Goal: Task Accomplishment & Management: Complete application form

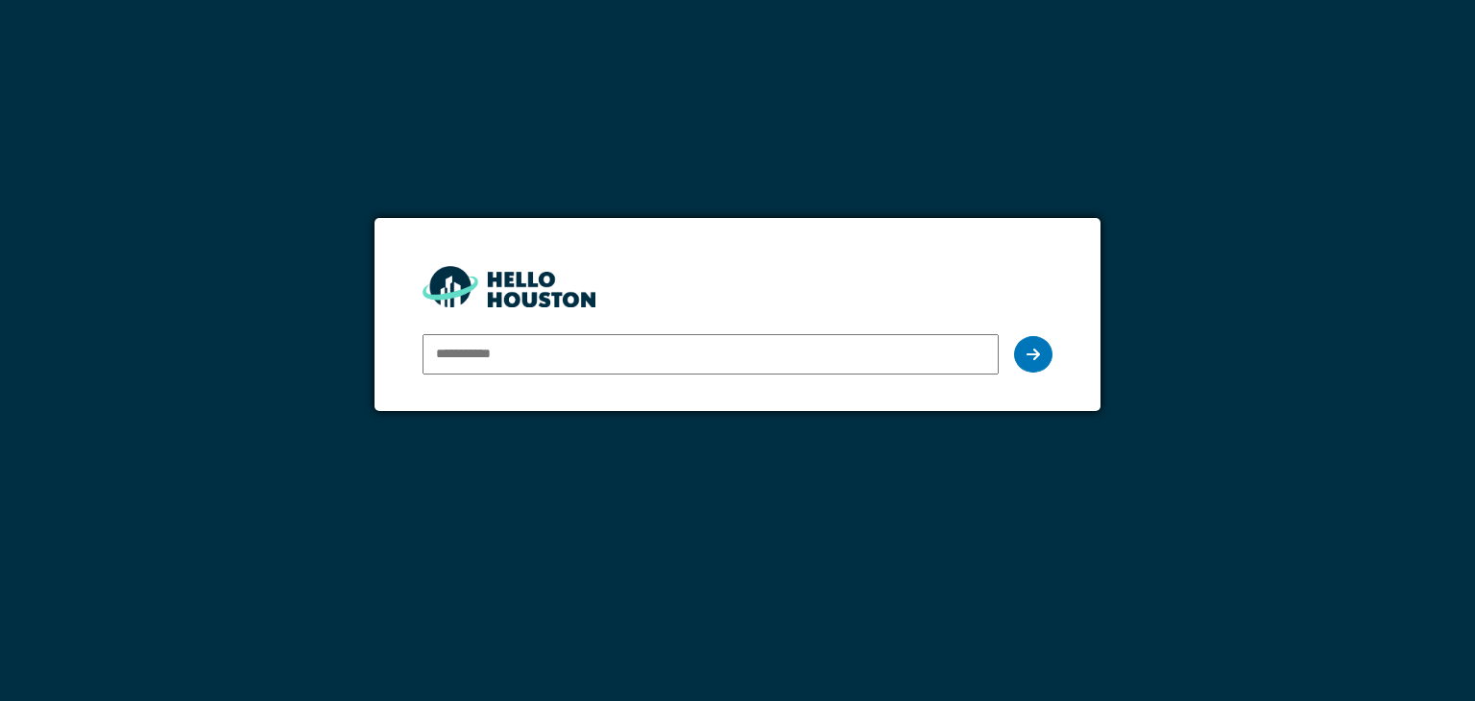
drag, startPoint x: 0, startPoint y: 0, endPoint x: 612, endPoint y: 361, distance: 710.1
click at [610, 361] on input "email" at bounding box center [709, 354] width 575 height 40
type input "**********"
click at [1038, 347] on icon at bounding box center [1032, 354] width 13 height 15
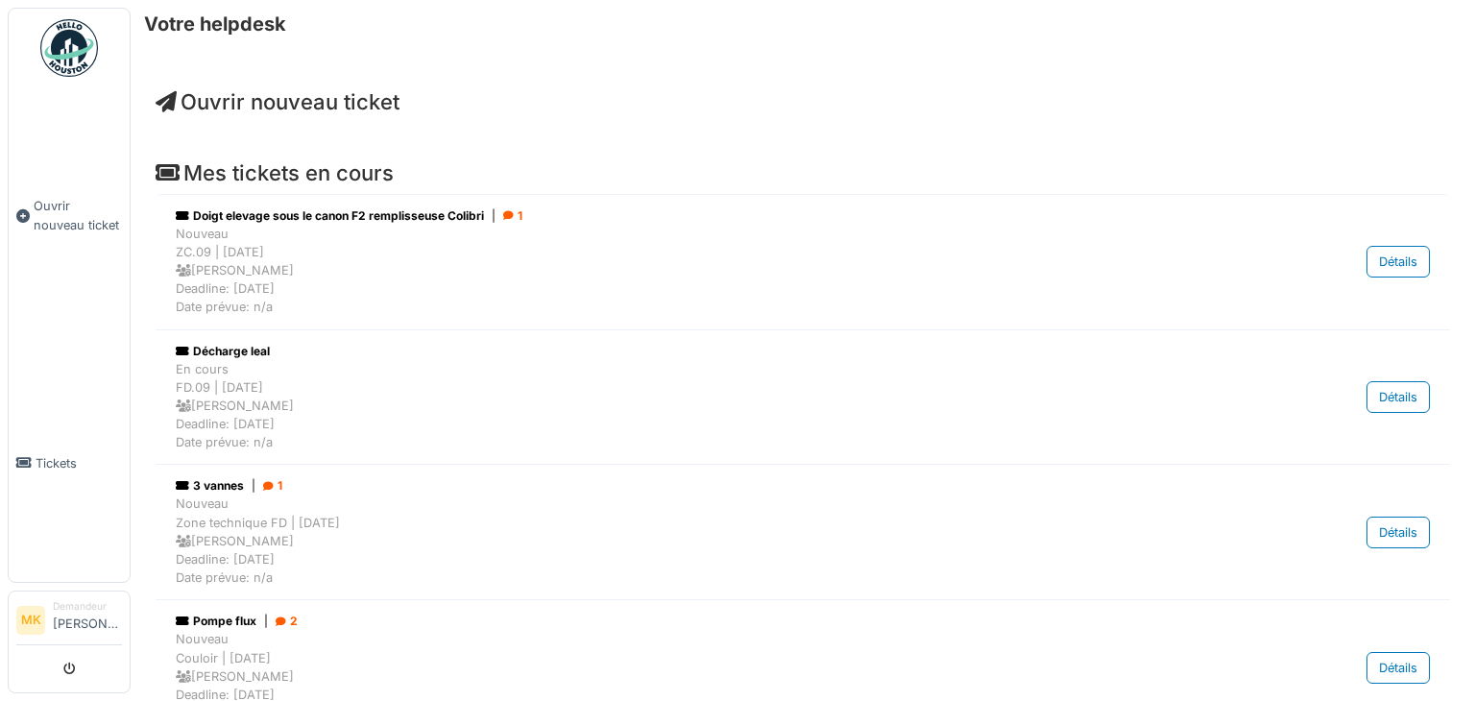
click at [295, 109] on span "Ouvrir nouveau ticket" at bounding box center [278, 101] width 244 height 25
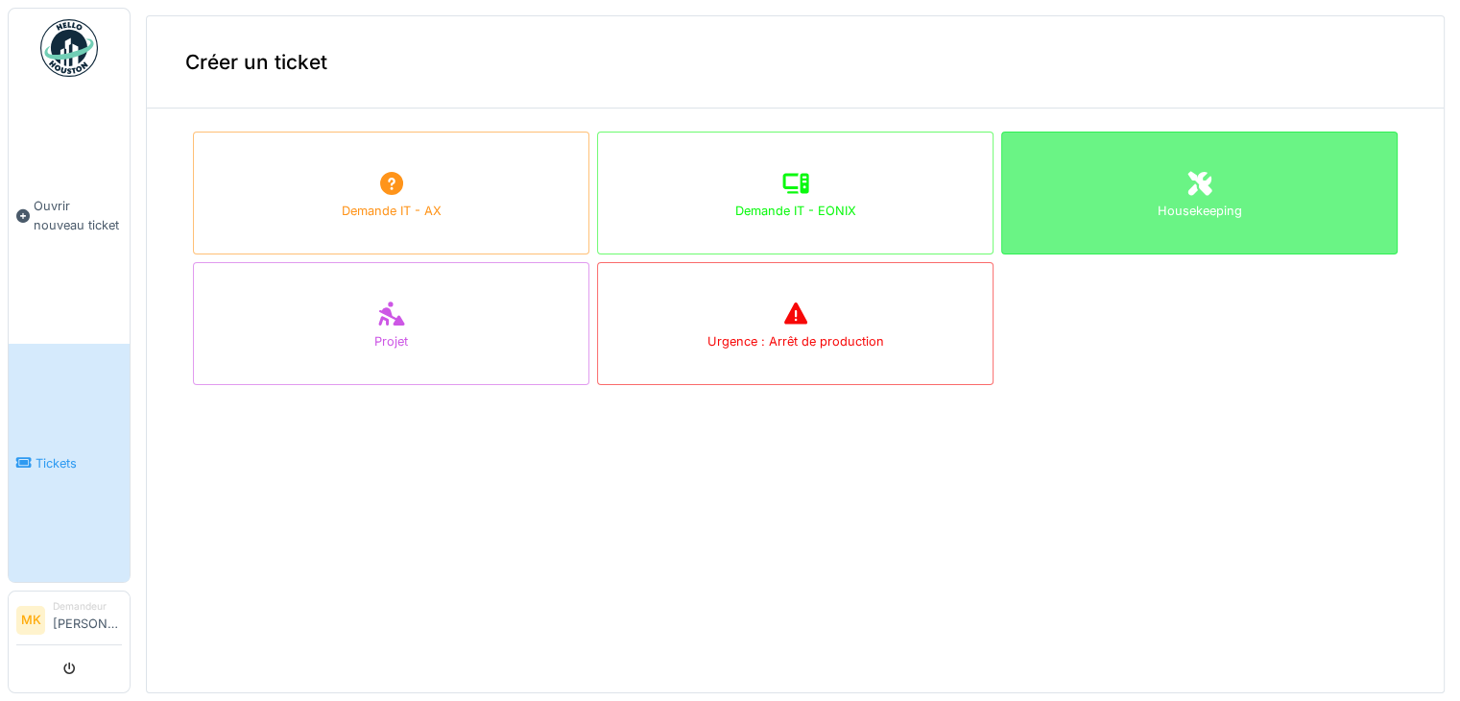
click at [1206, 191] on div "Housekeeping" at bounding box center [1199, 193] width 396 height 123
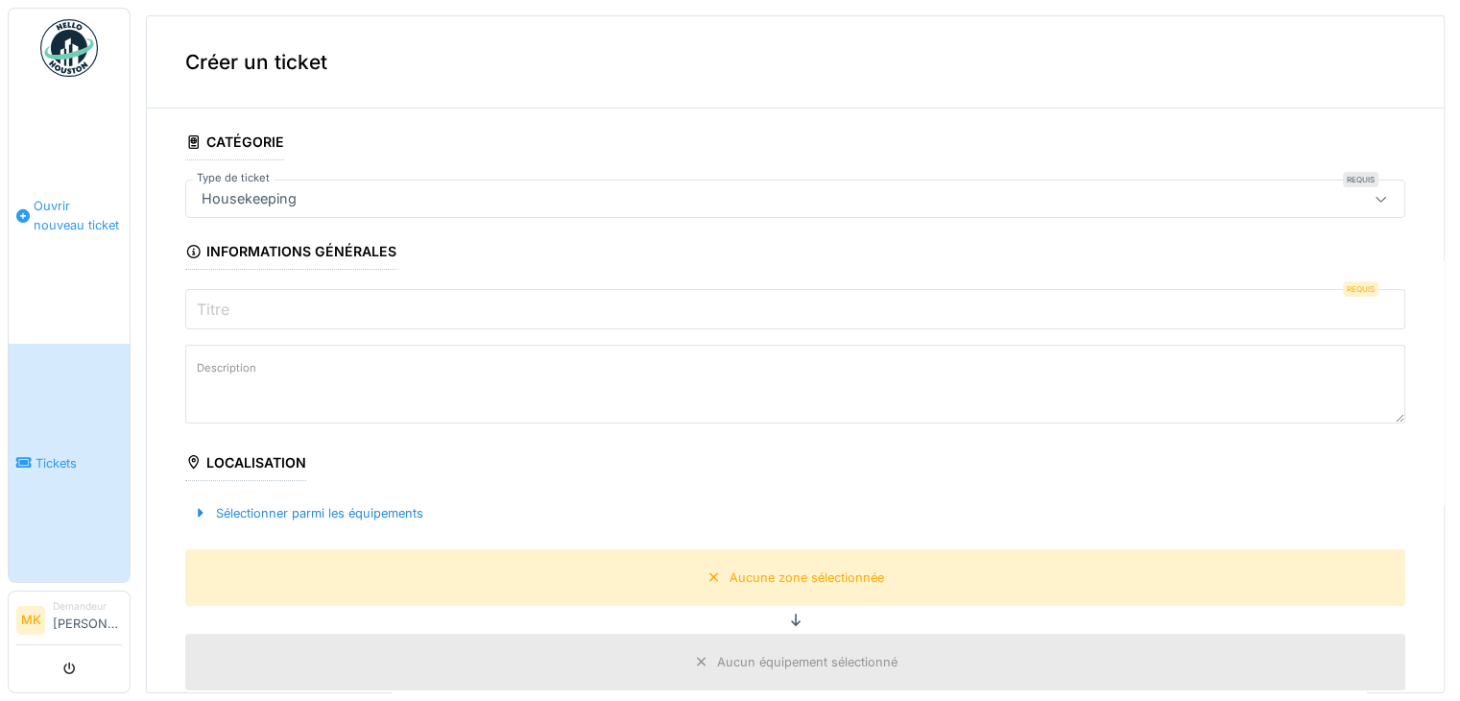
click at [70, 221] on span "Ouvrir nouveau ticket" at bounding box center [78, 215] width 88 height 36
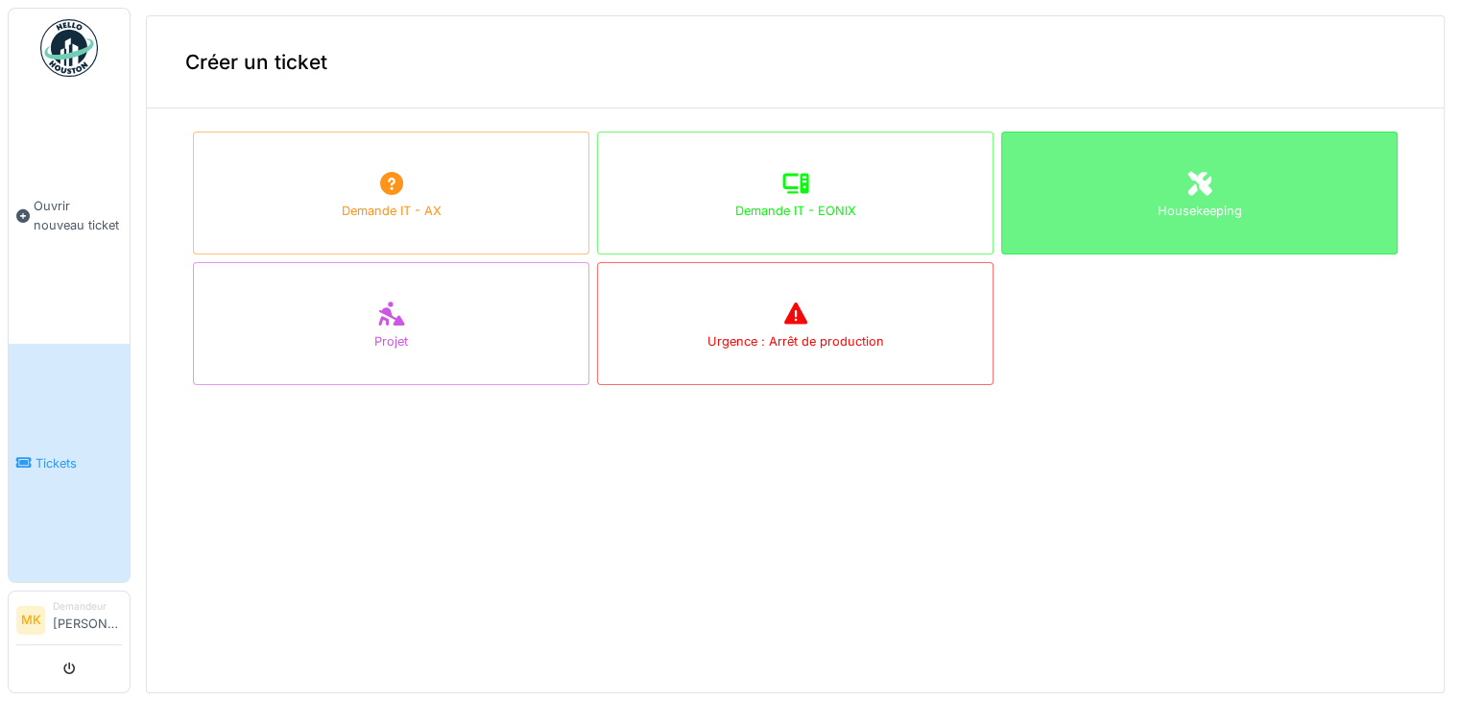
click at [1167, 217] on div "Housekeeping" at bounding box center [1200, 211] width 84 height 18
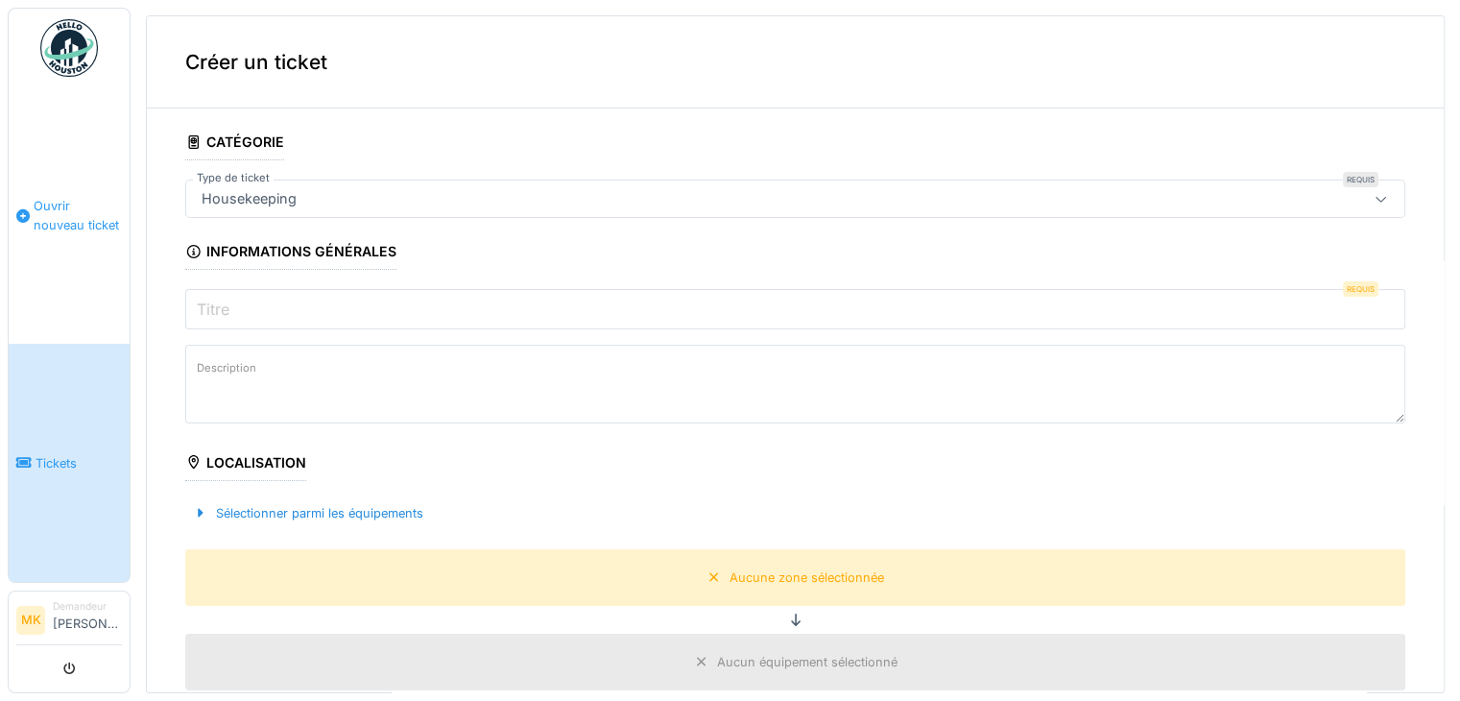
drag, startPoint x: 56, startPoint y: 208, endPoint x: 97, endPoint y: 221, distance: 43.1
click at [56, 208] on span "Ouvrir nouveau ticket" at bounding box center [78, 215] width 88 height 36
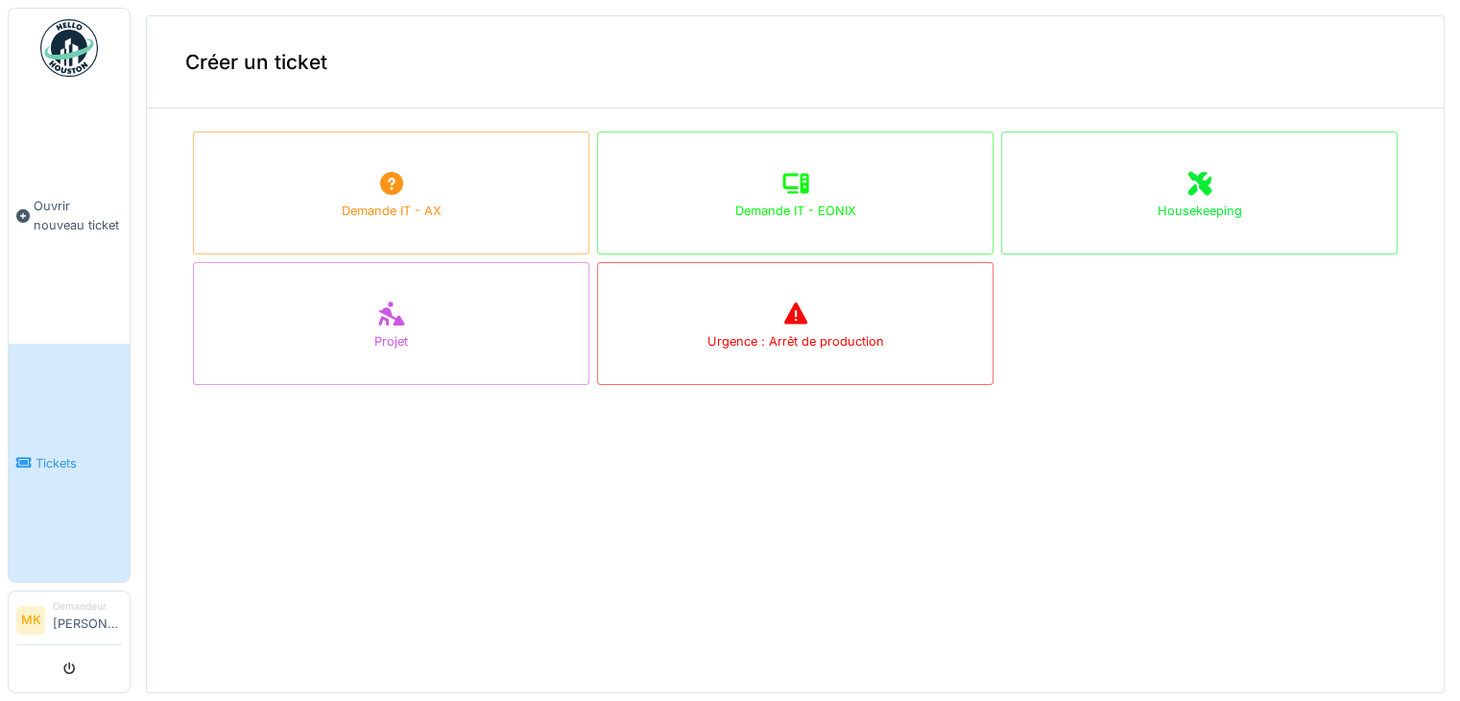
drag, startPoint x: 1156, startPoint y: 218, endPoint x: 1144, endPoint y: 232, distance: 18.4
click at [1158, 217] on div "Housekeeping" at bounding box center [1200, 211] width 84 height 18
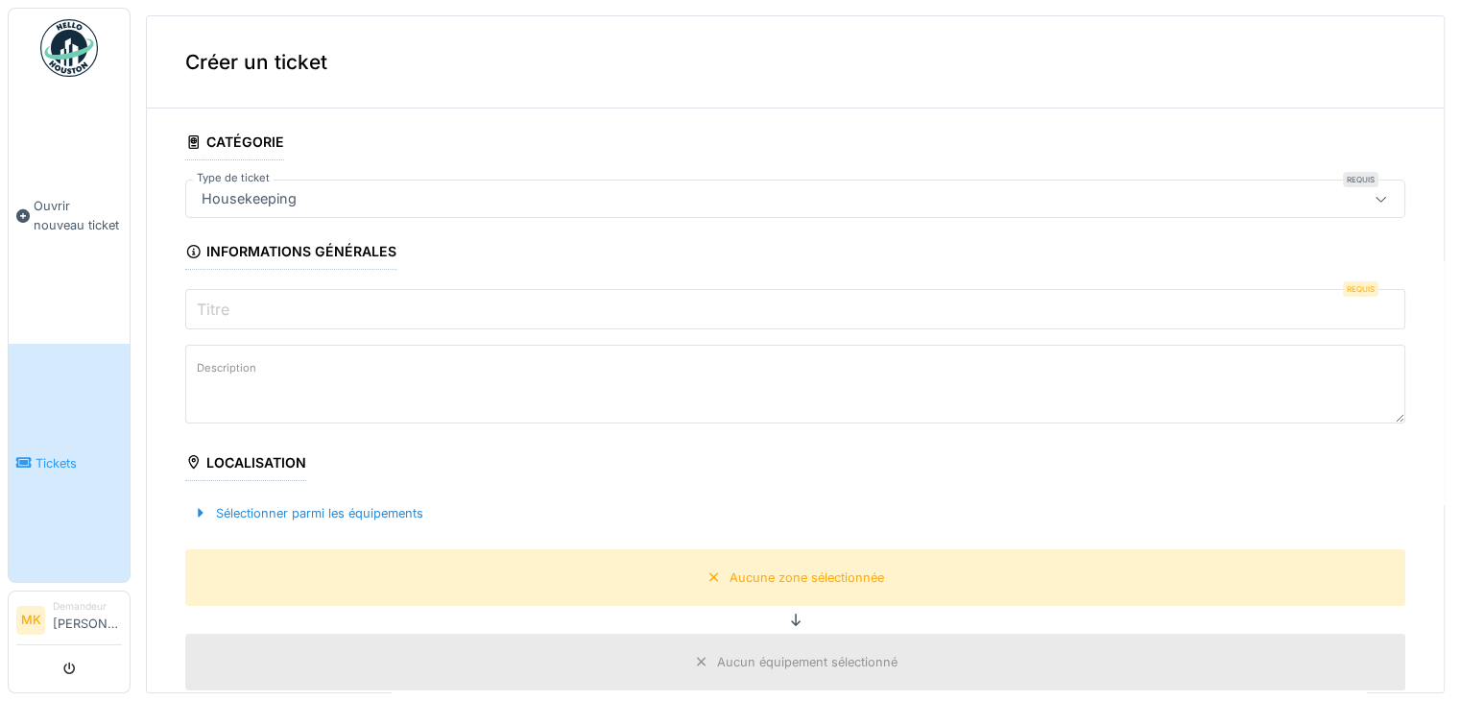
click at [257, 323] on input "Titre" at bounding box center [795, 309] width 1220 height 40
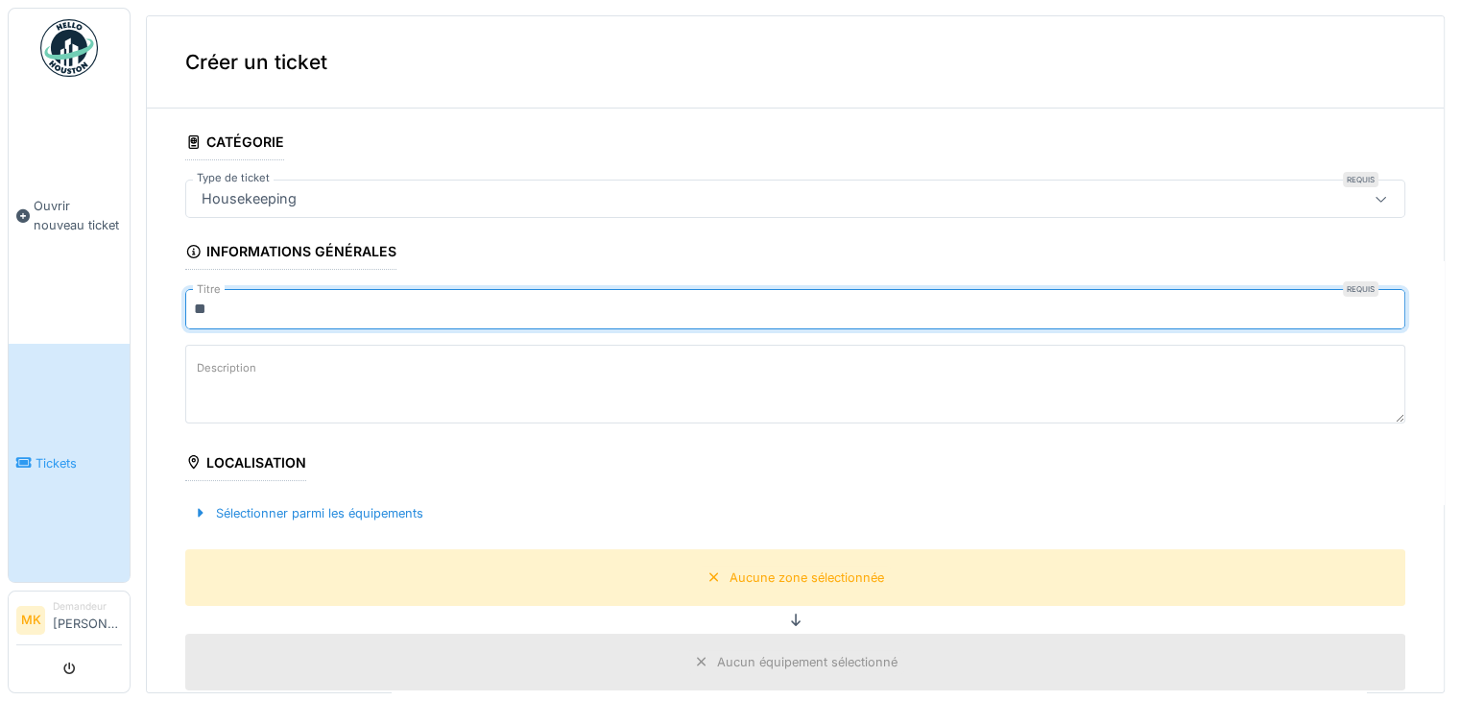
type input "*"
type input "**********"
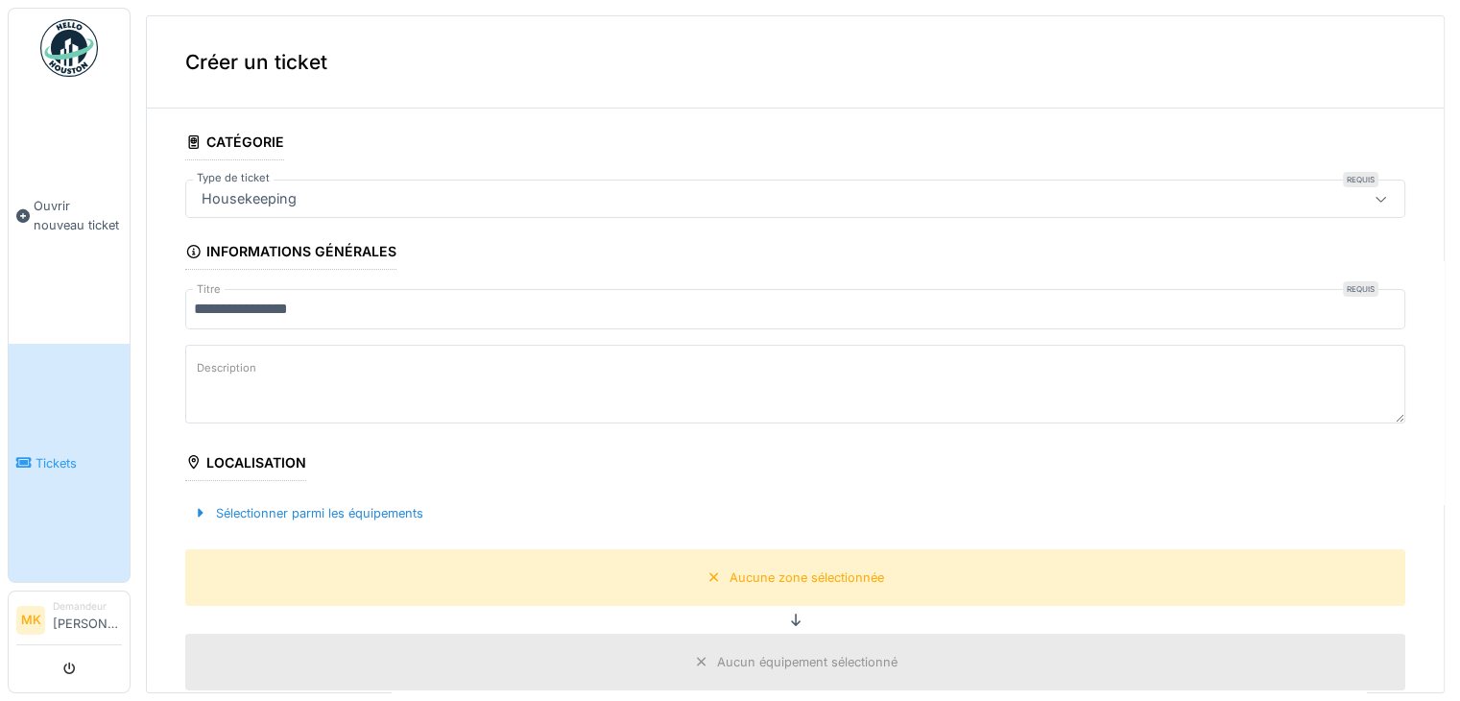
click at [292, 389] on textarea "Description" at bounding box center [795, 384] width 1220 height 79
type textarea "*"
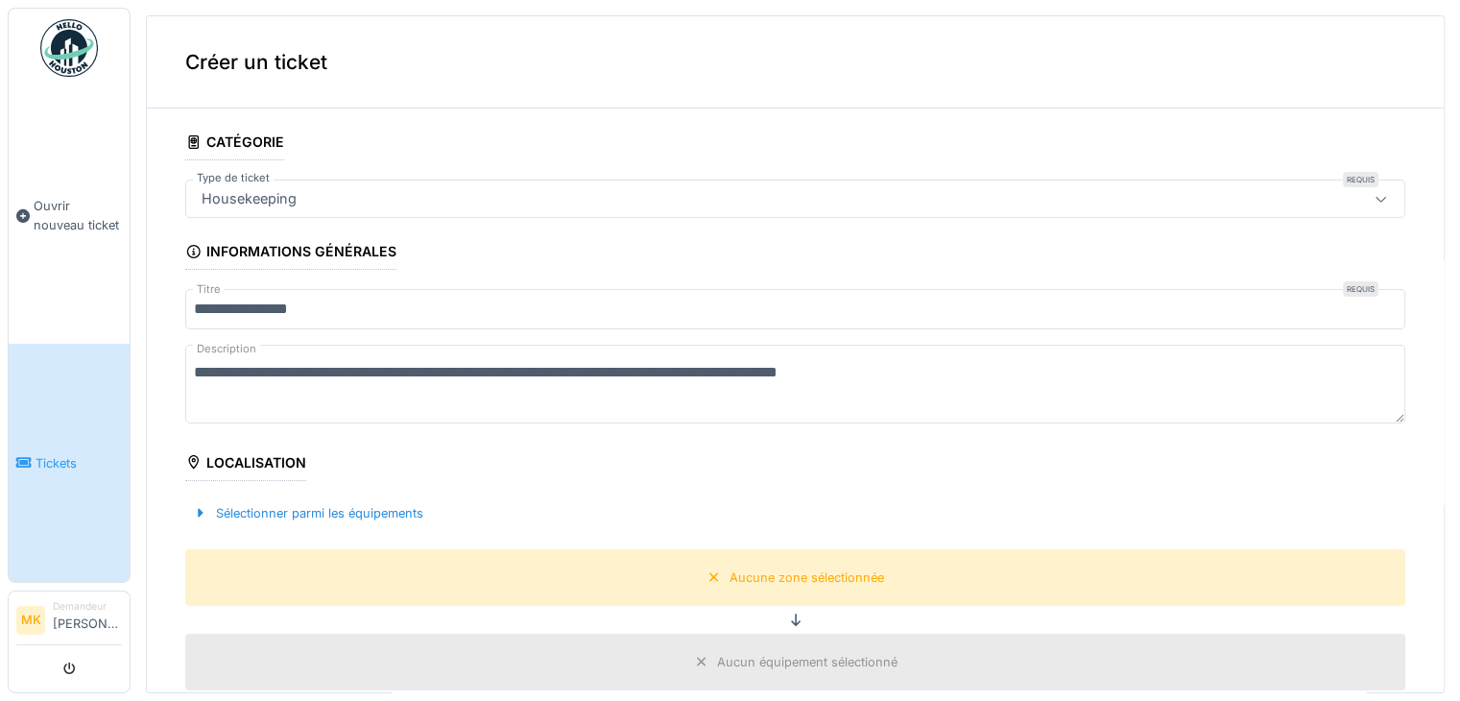
type textarea "**********"
click at [219, 444] on fieldset "**********" at bounding box center [795, 680] width 1220 height 1112
click at [227, 457] on div "Localisation" at bounding box center [245, 464] width 121 height 33
click at [302, 515] on div "Sélectionner parmi les équipements" at bounding box center [308, 513] width 246 height 26
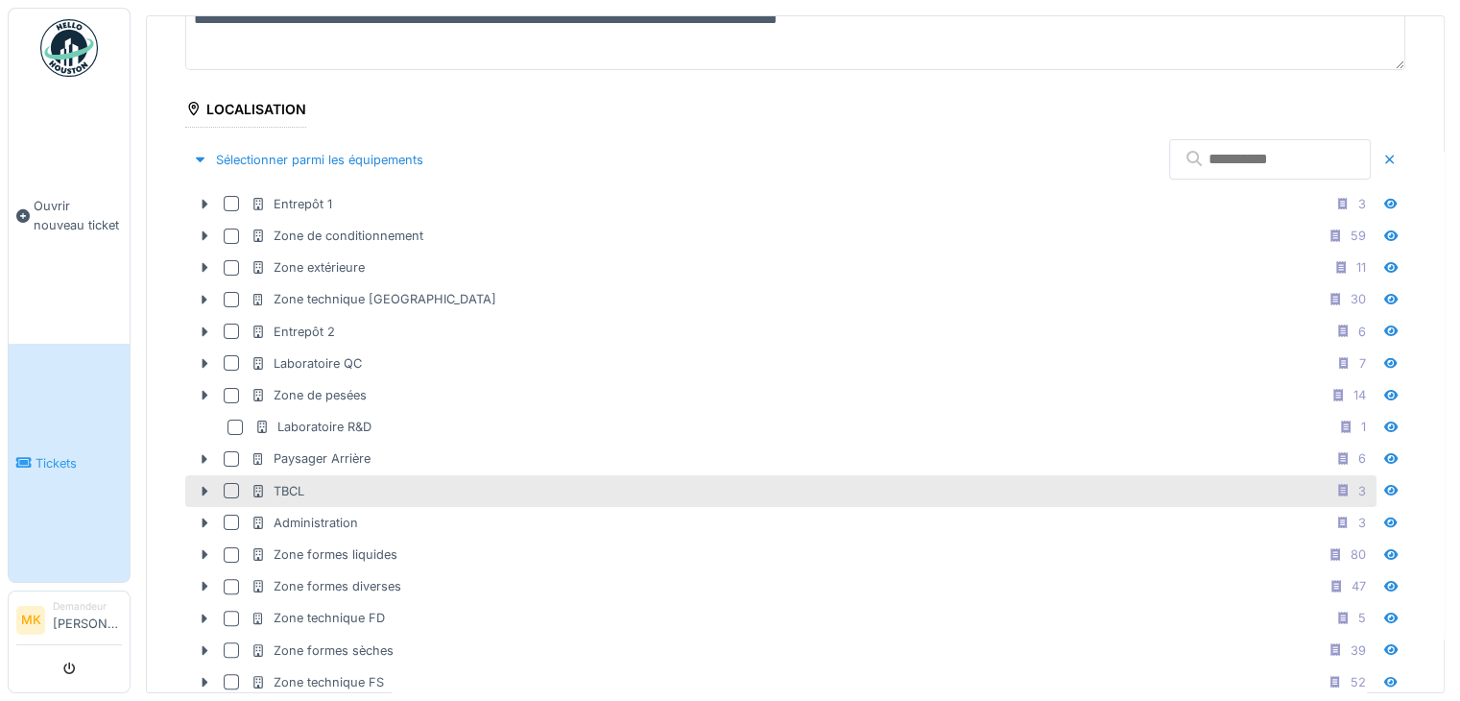
scroll to position [480, 0]
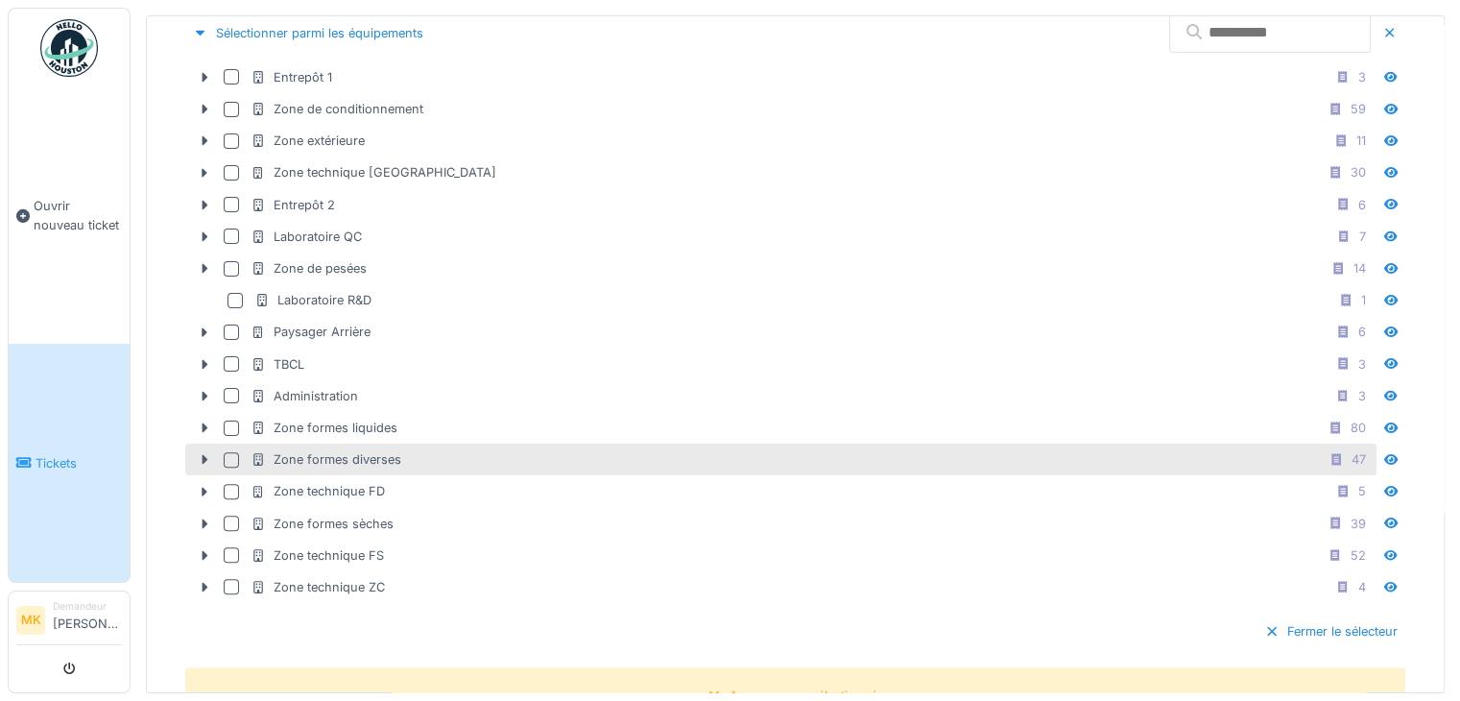
click at [360, 454] on div "Zone formes diverses" at bounding box center [326, 459] width 151 height 18
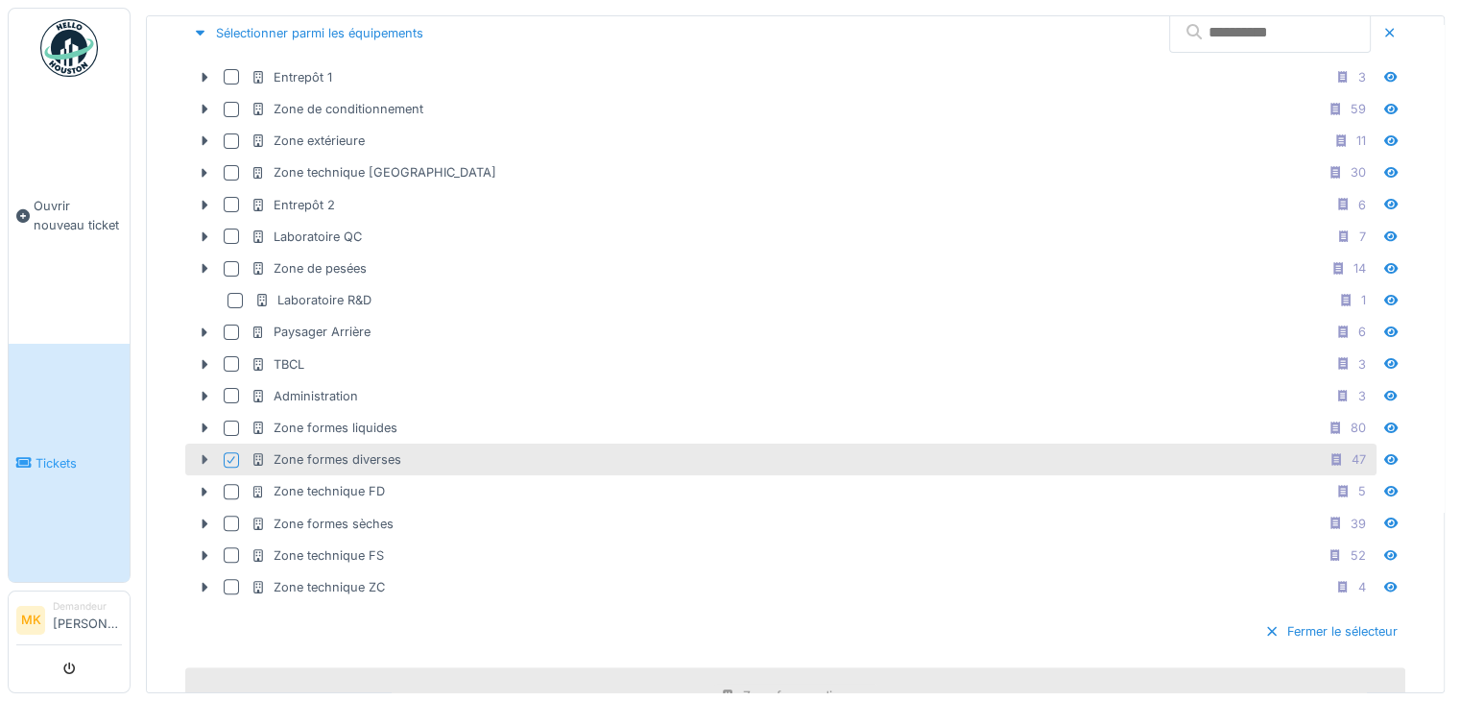
click at [200, 453] on icon at bounding box center [204, 459] width 15 height 12
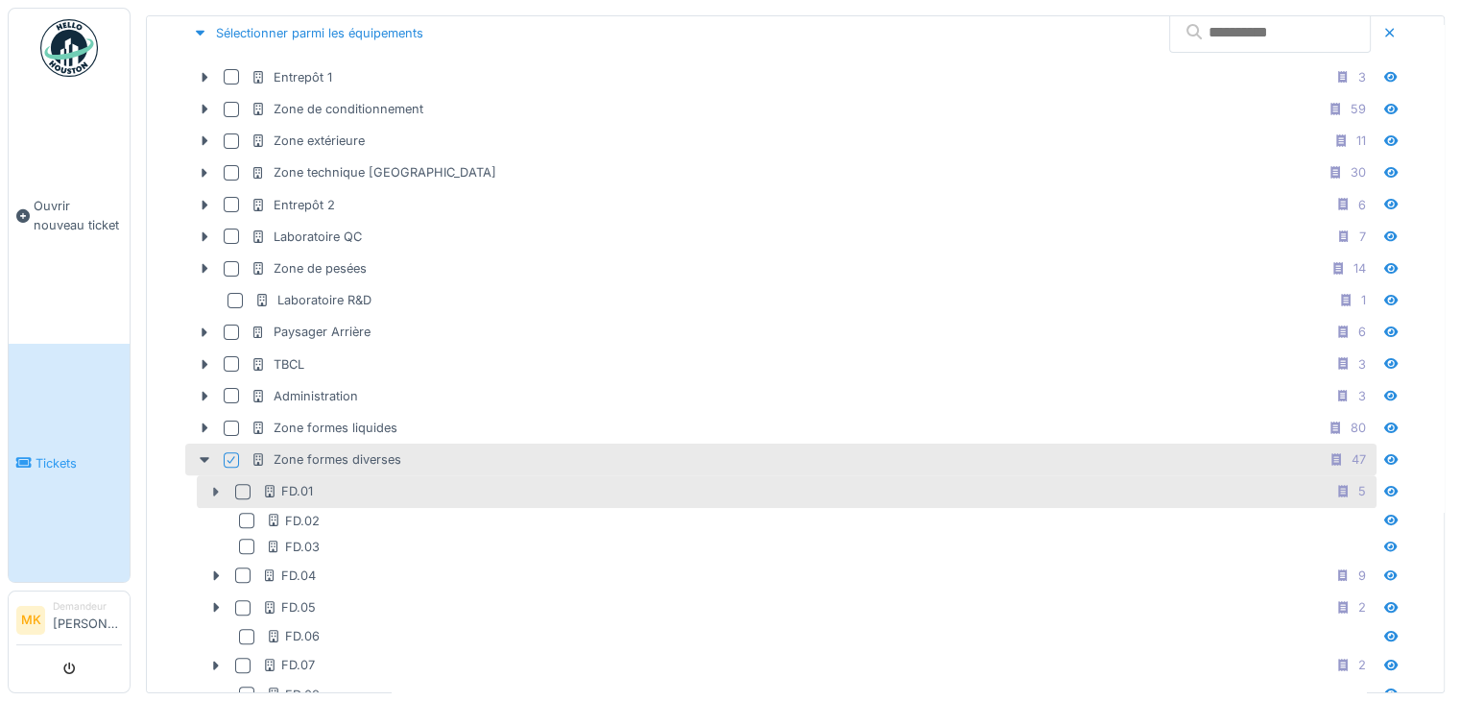
click at [213, 486] on icon at bounding box center [215, 492] width 15 height 12
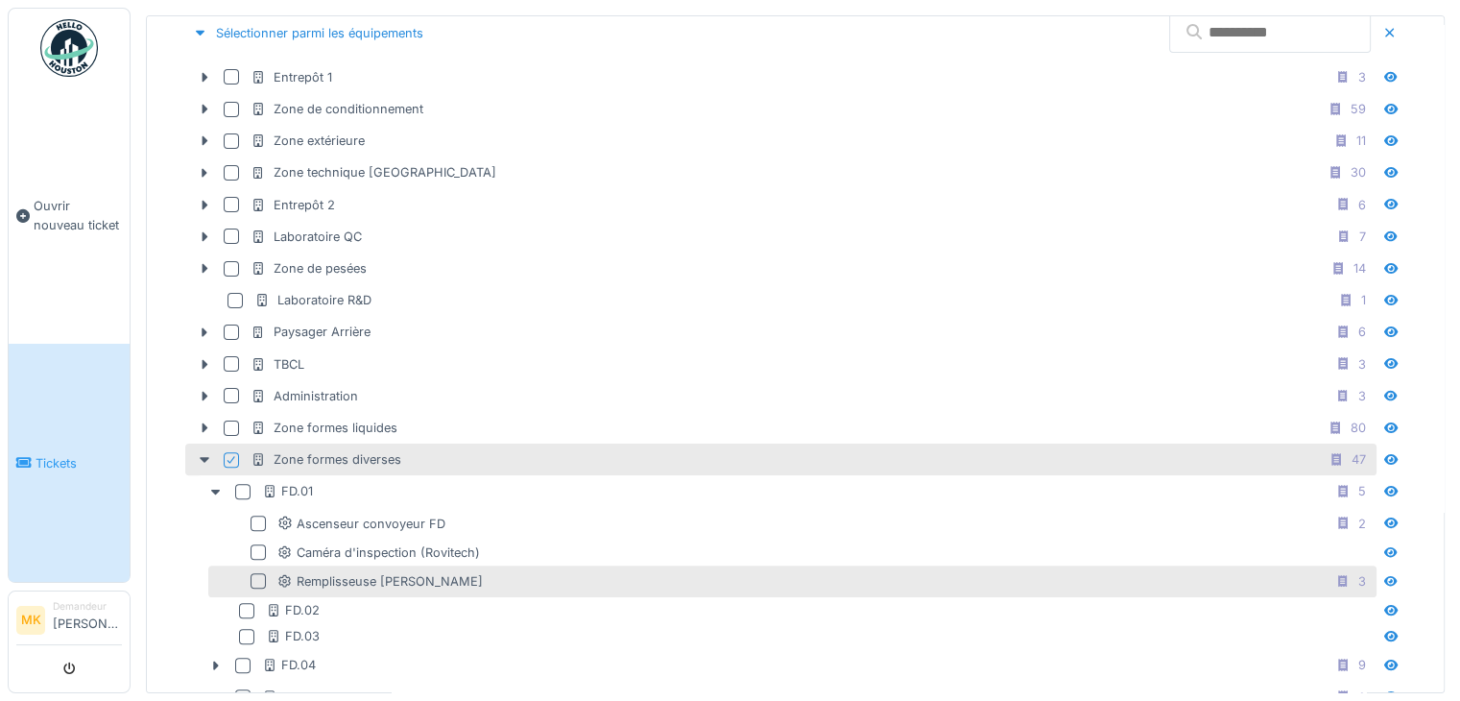
click at [253, 573] on div at bounding box center [258, 580] width 15 height 15
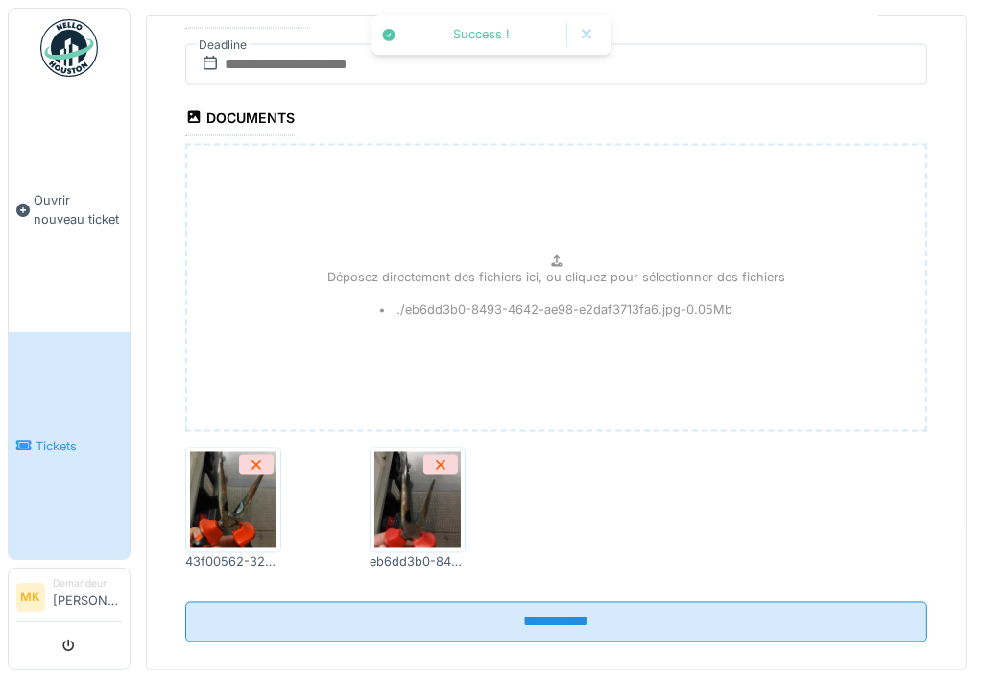
scroll to position [2180, 0]
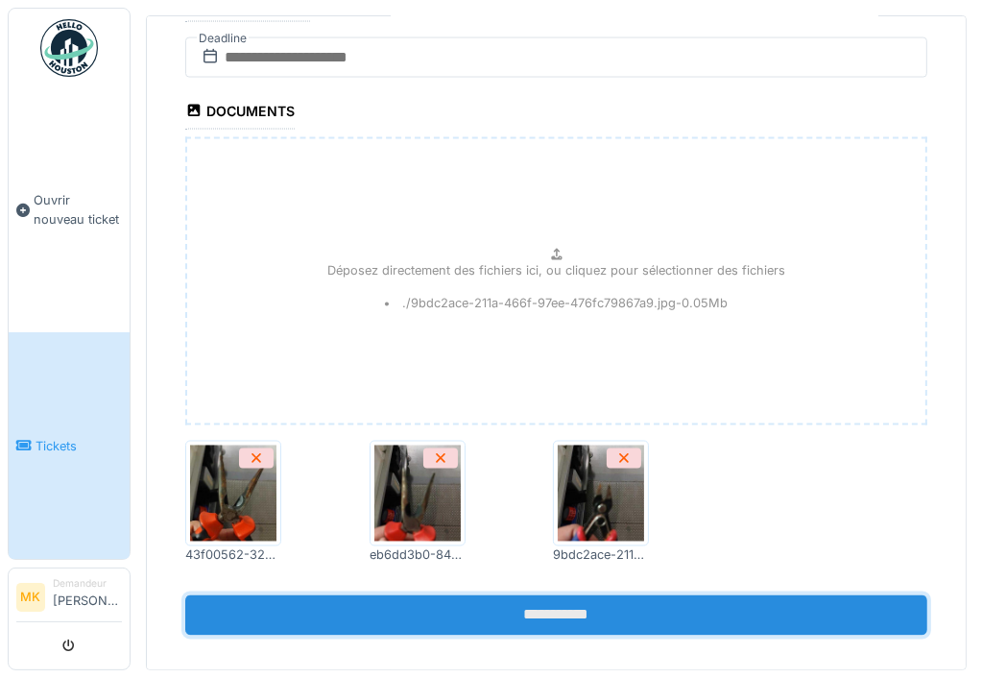
click at [534, 595] on input "**********" at bounding box center [556, 615] width 742 height 40
